Goal: Task Accomplishment & Management: Use online tool/utility

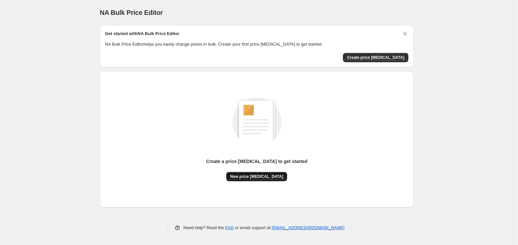
click at [269, 174] on span "New price [MEDICAL_DATA]" at bounding box center [256, 176] width 53 height 5
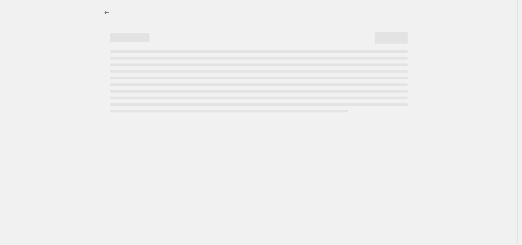
select select "percentage"
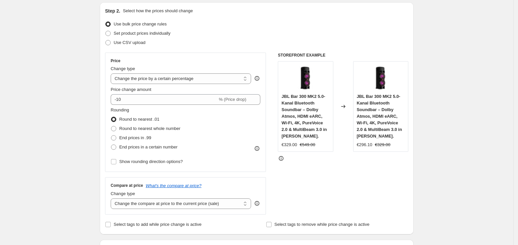
scroll to position [88, 0]
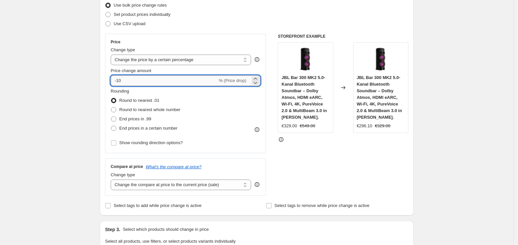
click at [154, 78] on input "-10" at bounding box center [164, 80] width 107 height 11
type input "-1"
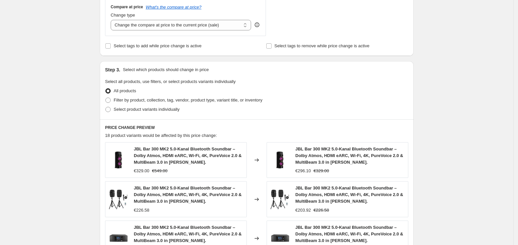
scroll to position [461, 0]
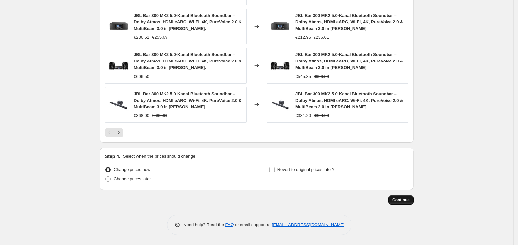
type input "-36"
click at [397, 200] on span "Continue" at bounding box center [400, 199] width 17 height 5
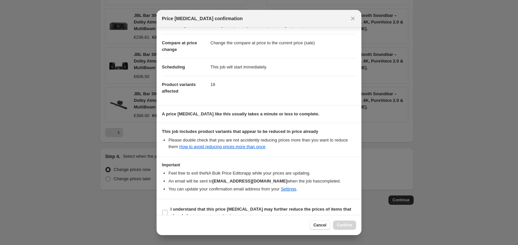
scroll to position [34, 0]
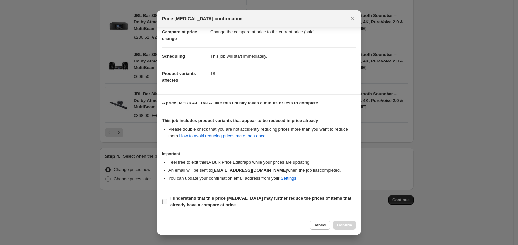
click at [200, 203] on b "I understand that this price [MEDICAL_DATA] may further reduce the prices of it…" at bounding box center [260, 201] width 181 height 12
click at [167, 203] on input "I understand that this price [MEDICAL_DATA] may further reduce the prices of it…" at bounding box center [164, 201] width 5 height 5
checkbox input "true"
click at [345, 226] on span "Confirm" at bounding box center [344, 224] width 15 height 5
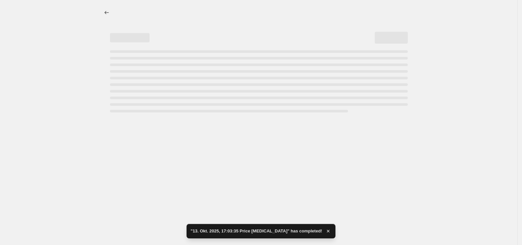
select select "percentage"
